Goal: Transaction & Acquisition: Book appointment/travel/reservation

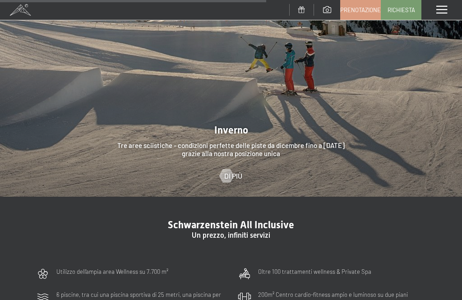
scroll to position [2178, 0]
click at [225, 168] on div at bounding box center [226, 175] width 8 height 14
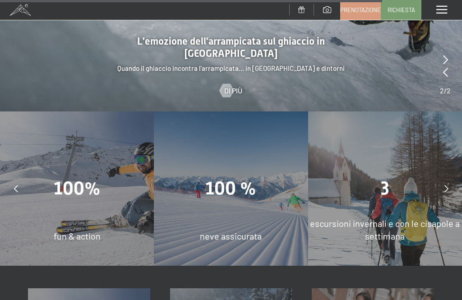
scroll to position [2219, 0]
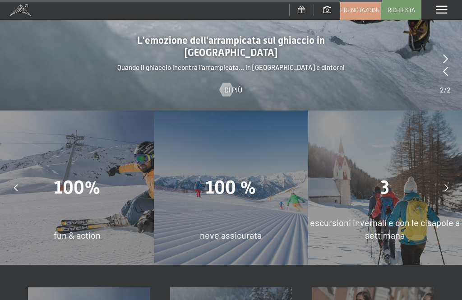
click at [402, 185] on div "3 escursioni invernali e con le cisapole a settimana" at bounding box center [385, 187] width 154 height 154
click at [394, 217] on span "escursioni invernali e con le cisapole a settimana" at bounding box center [385, 228] width 150 height 23
click at [390, 184] on div "3 escursioni invernali e con le cisapole a settimana" at bounding box center [385, 187] width 154 height 154
click at [390, 175] on div "3 escursioni invernali e con le cisapole a settimana" at bounding box center [385, 187] width 154 height 154
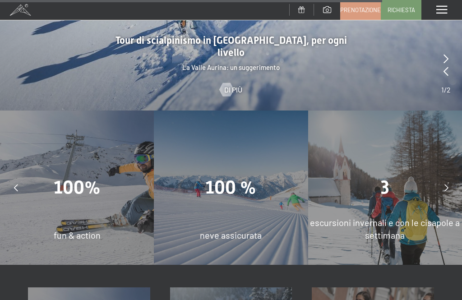
click at [443, 8] on span at bounding box center [441, 10] width 11 height 8
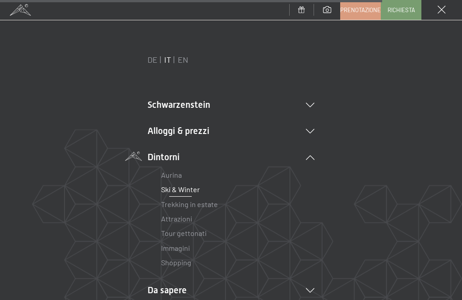
scroll to position [29, 0]
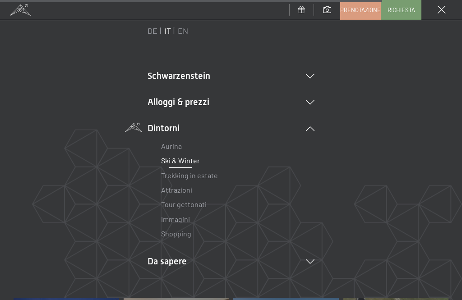
click at [175, 163] on link "Ski & Winter" at bounding box center [180, 160] width 39 height 9
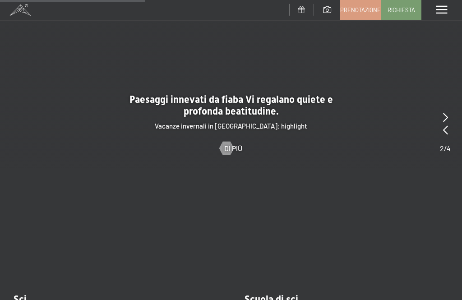
scroll to position [895, 0]
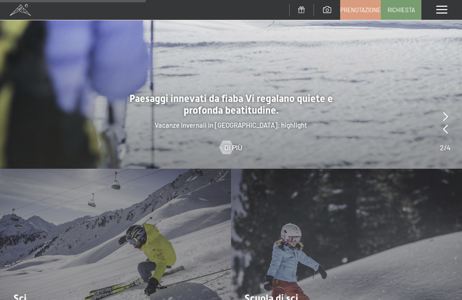
click at [440, 10] on span at bounding box center [441, 10] width 11 height 8
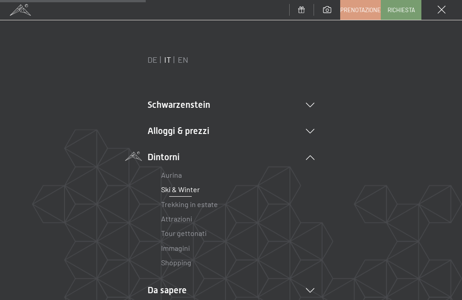
click at [444, 10] on span at bounding box center [441, 10] width 8 height 8
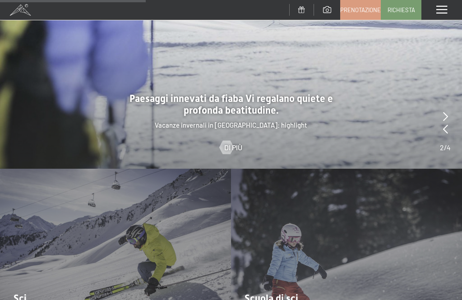
click at [444, 8] on span at bounding box center [441, 10] width 11 height 8
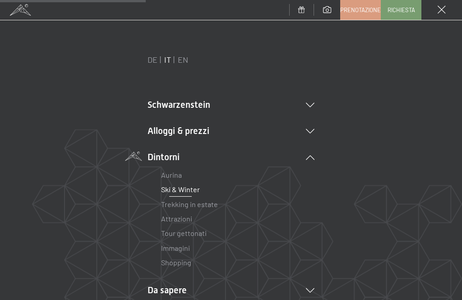
click at [307, 132] on icon at bounding box center [310, 131] width 9 height 5
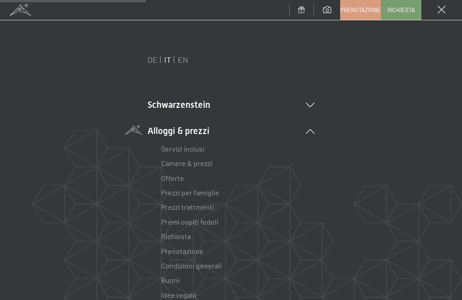
click at [161, 164] on link "Camere & prezzi" at bounding box center [186, 163] width 51 height 9
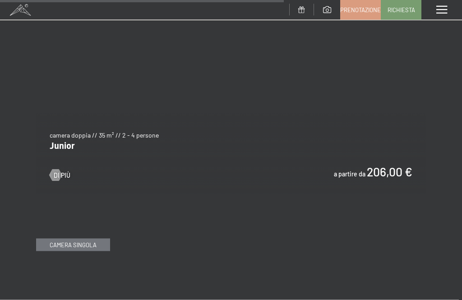
scroll to position [2640, 0]
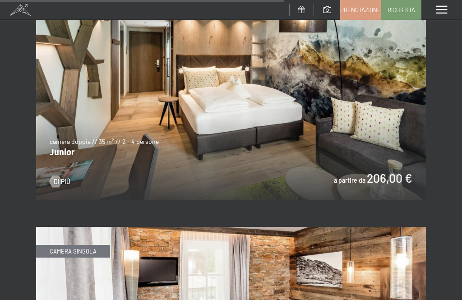
click at [53, 176] on div at bounding box center [55, 182] width 7 height 12
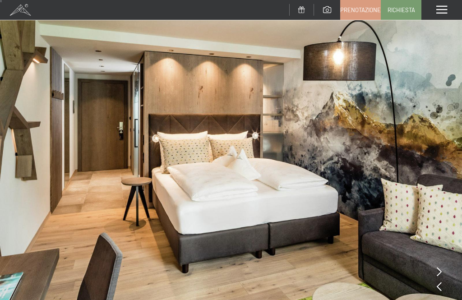
scroll to position [5, 0]
click at [435, 271] on img at bounding box center [231, 168] width 462 height 346
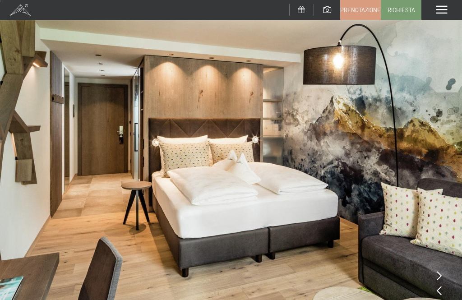
click at [437, 296] on div at bounding box center [439, 291] width 5 height 13
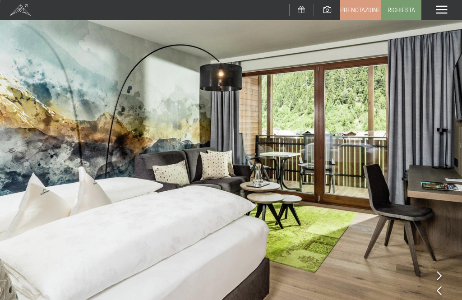
click at [441, 289] on img at bounding box center [231, 171] width 462 height 346
click at [437, 290] on icon at bounding box center [439, 290] width 5 height 9
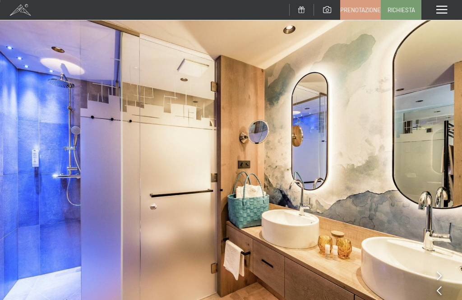
click at [429, 299] on img at bounding box center [231, 171] width 462 height 346
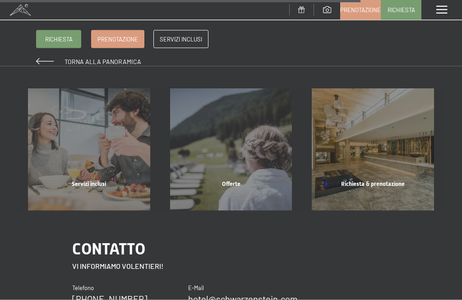
scroll to position [1110, 0]
click at [87, 179] on div "Servizi inclusi" at bounding box center [89, 194] width 142 height 31
